Goal: Information Seeking & Learning: Compare options

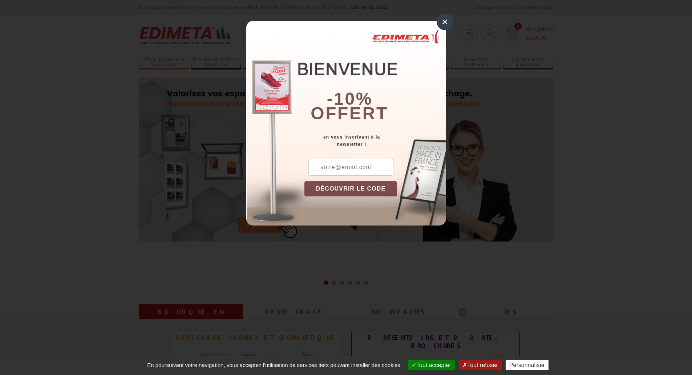
click at [445, 20] on div "×" at bounding box center [445, 21] width 17 height 17
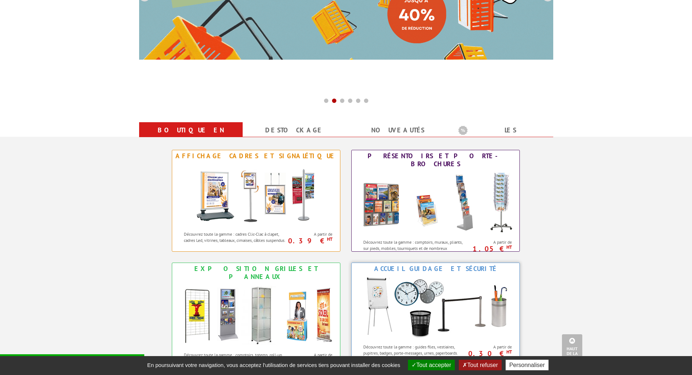
scroll to position [218, 0]
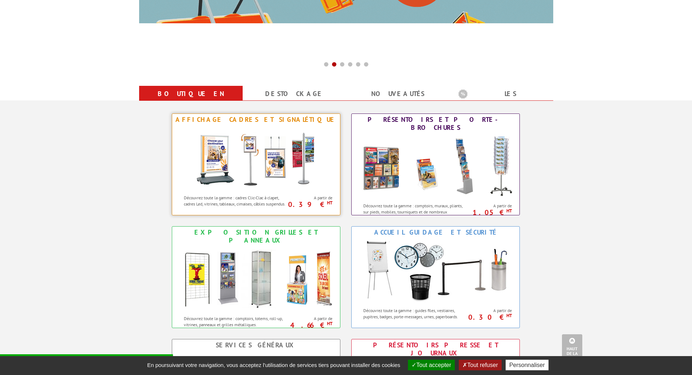
click at [249, 159] on img at bounding box center [256, 157] width 134 height 65
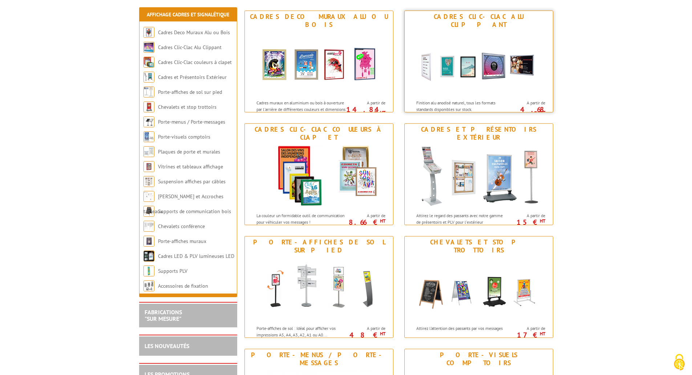
scroll to position [218, 0]
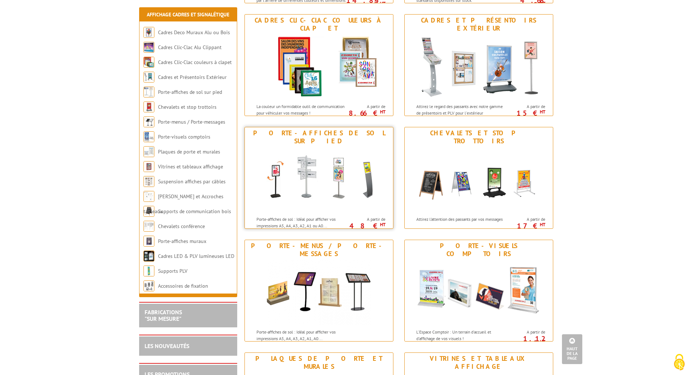
click at [319, 169] on img at bounding box center [319, 179] width 134 height 65
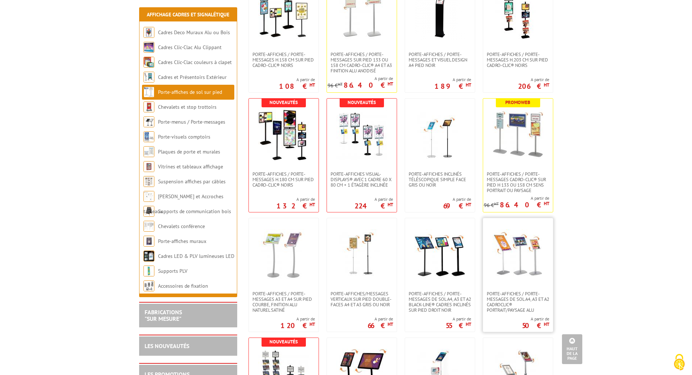
scroll to position [618, 0]
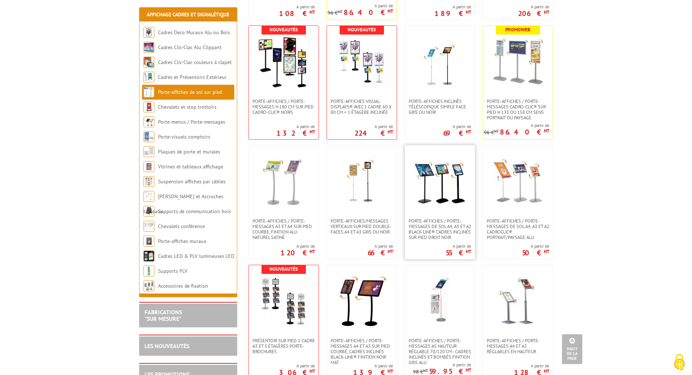
click at [432, 187] on img at bounding box center [440, 181] width 51 height 51
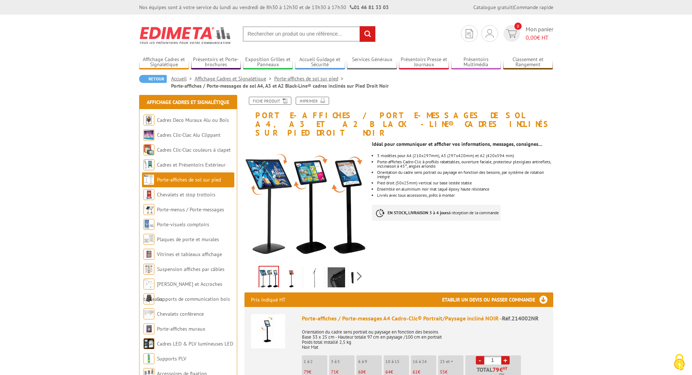
click at [260, 322] on img at bounding box center [268, 331] width 34 height 34
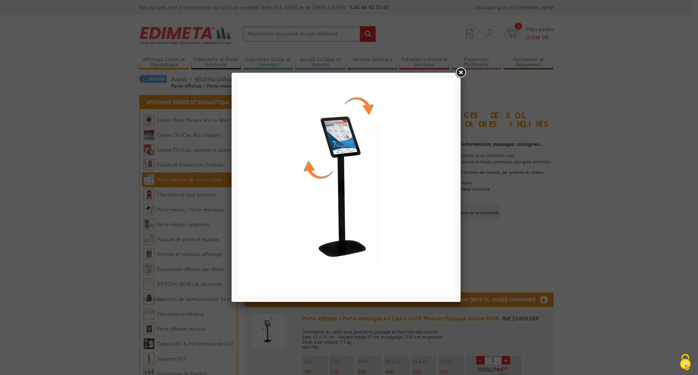
click at [457, 71] on link at bounding box center [460, 72] width 13 height 13
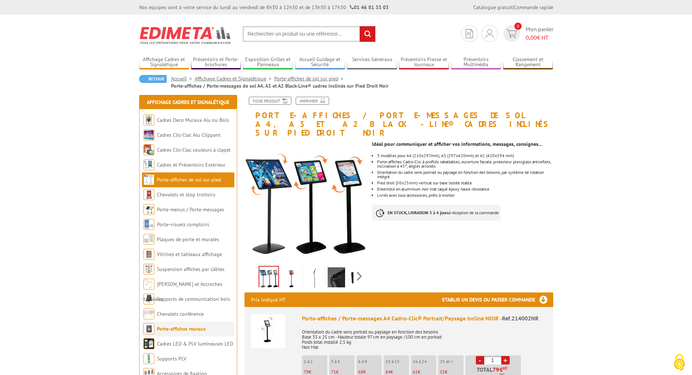
click at [171, 327] on link "Porte-affiches muraux" at bounding box center [181, 328] width 49 height 7
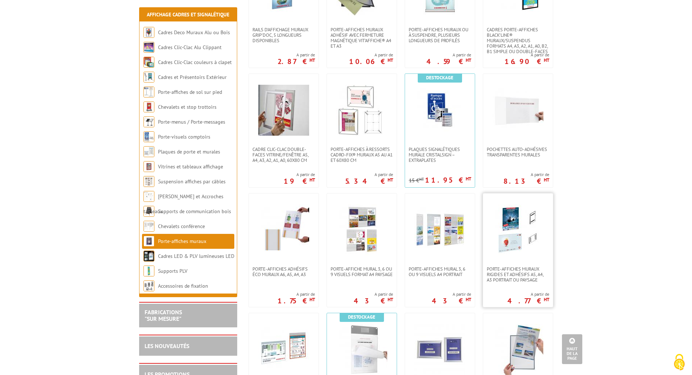
scroll to position [291, 0]
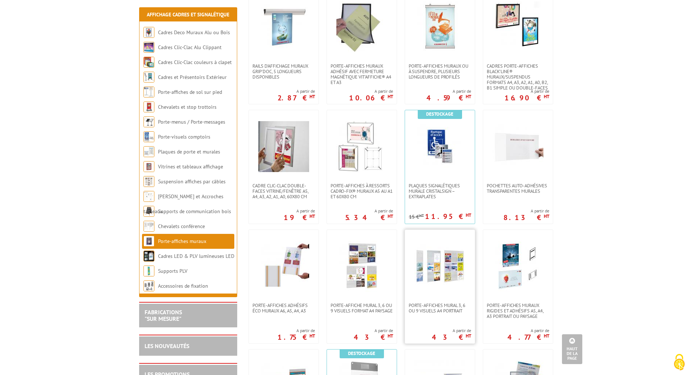
click at [449, 260] on img at bounding box center [440, 266] width 51 height 51
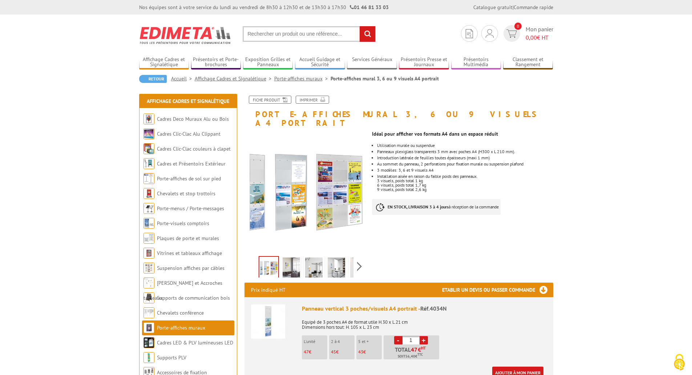
click at [297, 257] on img at bounding box center [291, 268] width 17 height 23
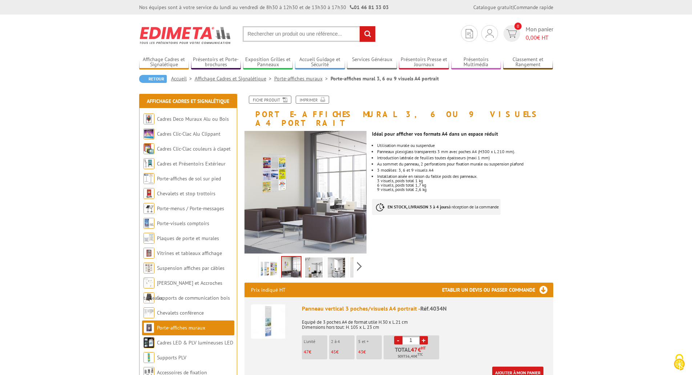
click at [302, 255] on li at bounding box center [291, 266] width 23 height 23
click at [310, 260] on img at bounding box center [313, 268] width 17 height 23
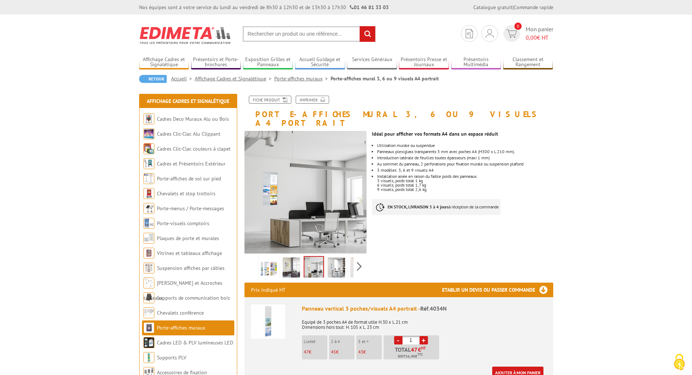
click at [336, 261] on img at bounding box center [336, 268] width 17 height 23
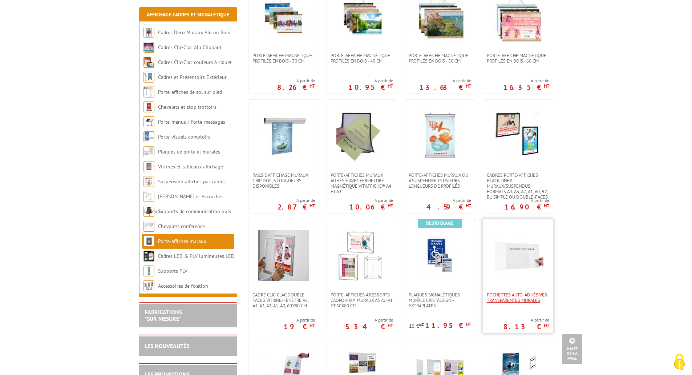
scroll to position [109, 0]
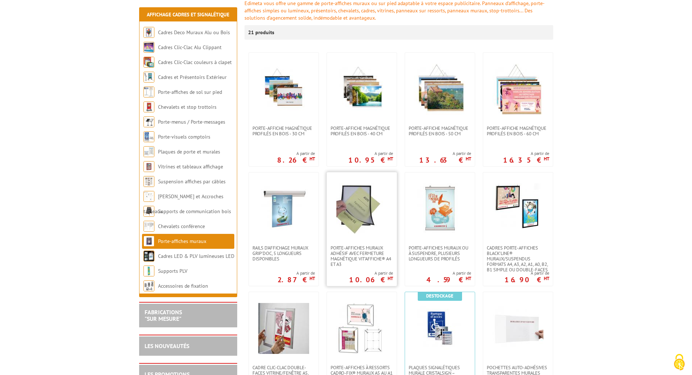
click at [350, 206] on img at bounding box center [361, 208] width 51 height 51
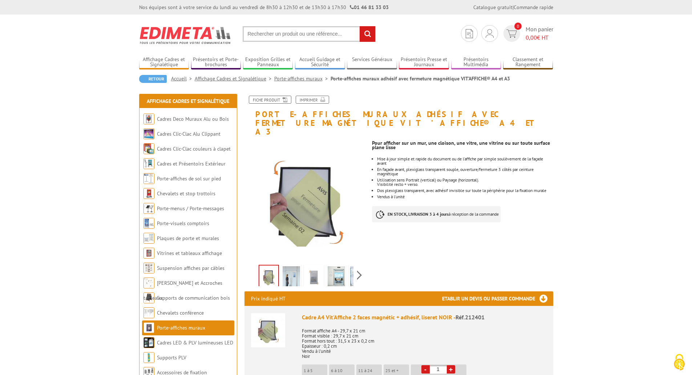
click at [299, 269] on img at bounding box center [291, 277] width 17 height 23
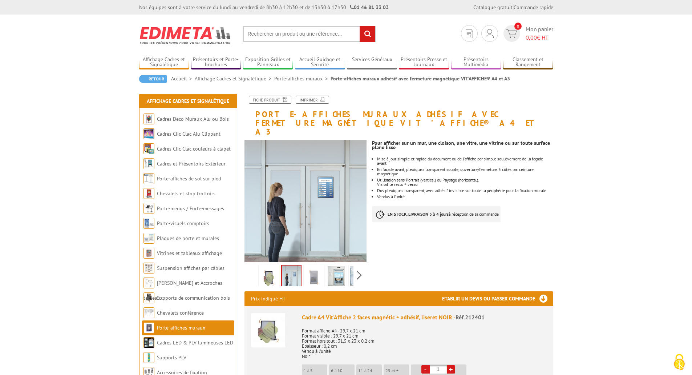
click at [315, 267] on img at bounding box center [313, 277] width 17 height 23
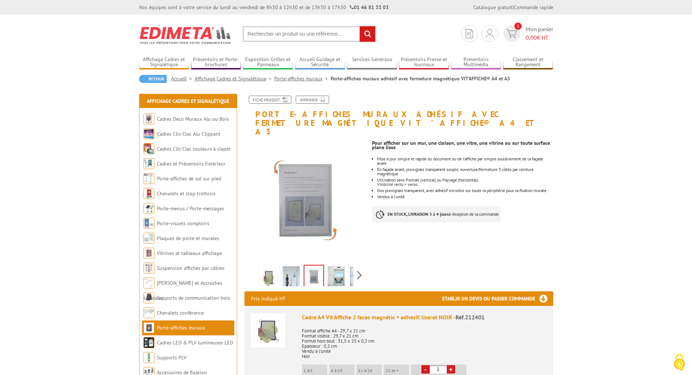
click at [346, 266] on link at bounding box center [336, 277] width 20 height 25
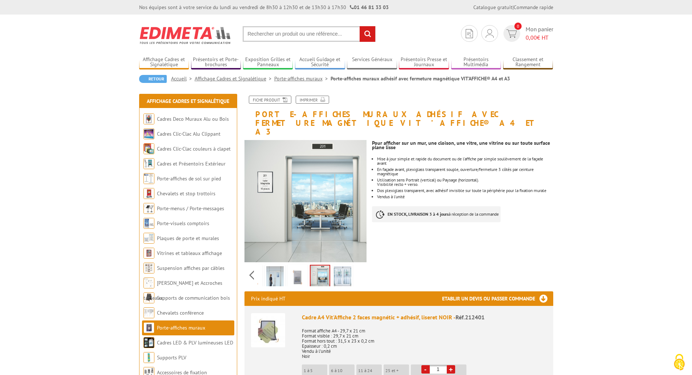
click at [361, 266] on div "Previous Next" at bounding box center [306, 274] width 122 height 25
click at [341, 266] on img at bounding box center [342, 277] width 17 height 23
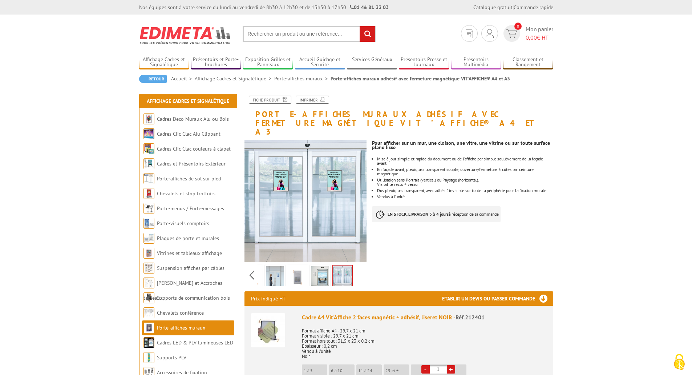
click at [271, 314] on img at bounding box center [268, 330] width 34 height 34
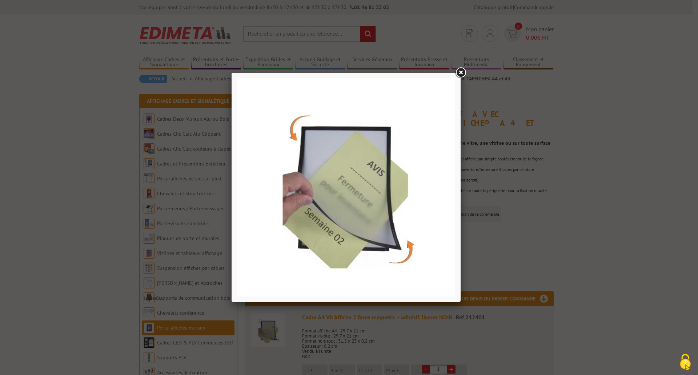
click at [463, 71] on link at bounding box center [460, 72] width 13 height 13
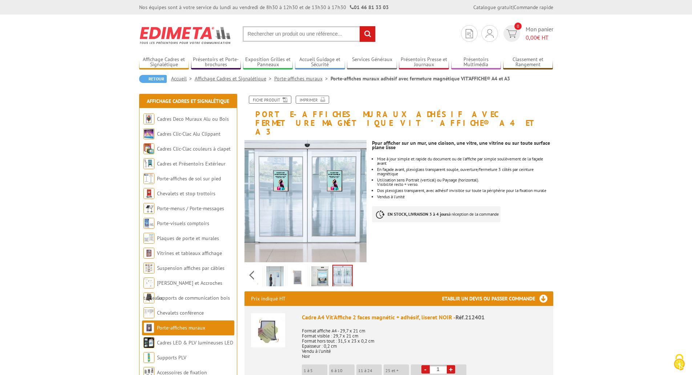
click at [270, 319] on img at bounding box center [268, 330] width 34 height 34
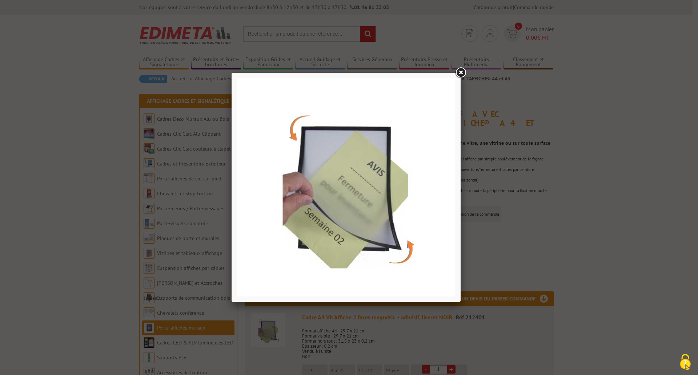
click at [463, 72] on link at bounding box center [460, 72] width 13 height 13
